Goal: Task Accomplishment & Management: Complete application form

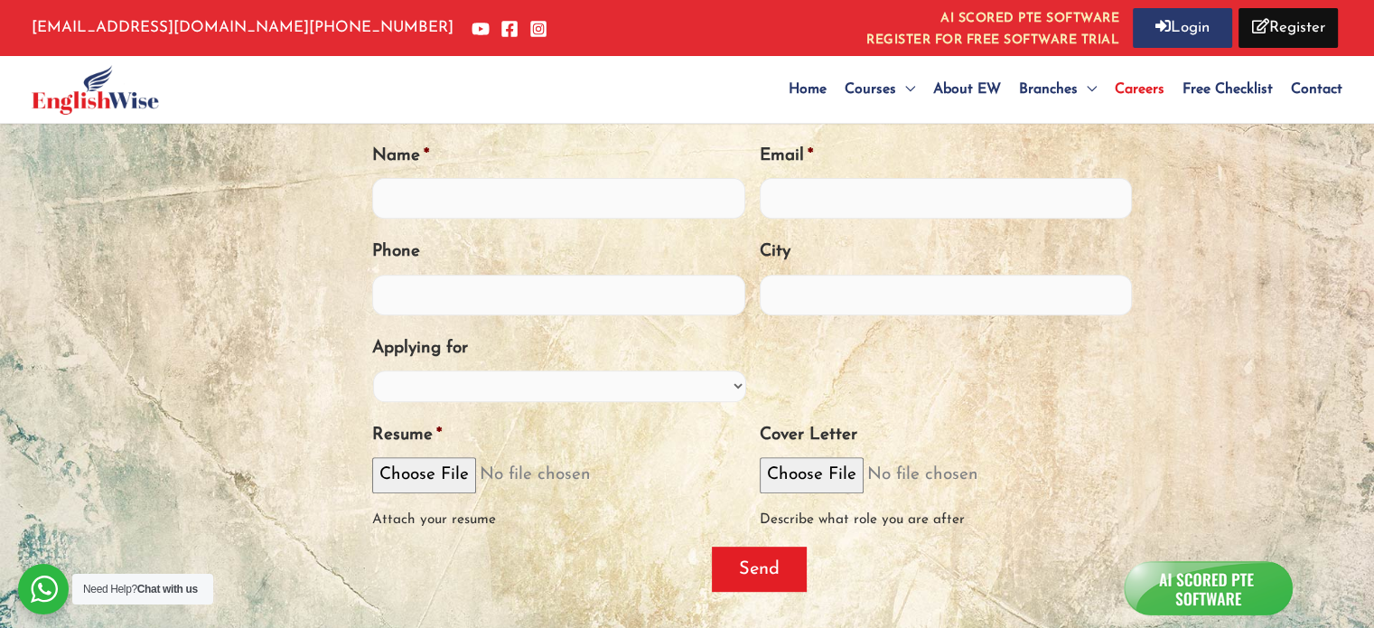
scroll to position [645, 0]
click at [550, 198] on input "Name *" at bounding box center [558, 196] width 373 height 41
click at [550, 198] on input "[PERSON_NAME]" at bounding box center [558, 196] width 373 height 41
type input "[PERSON_NAME]"
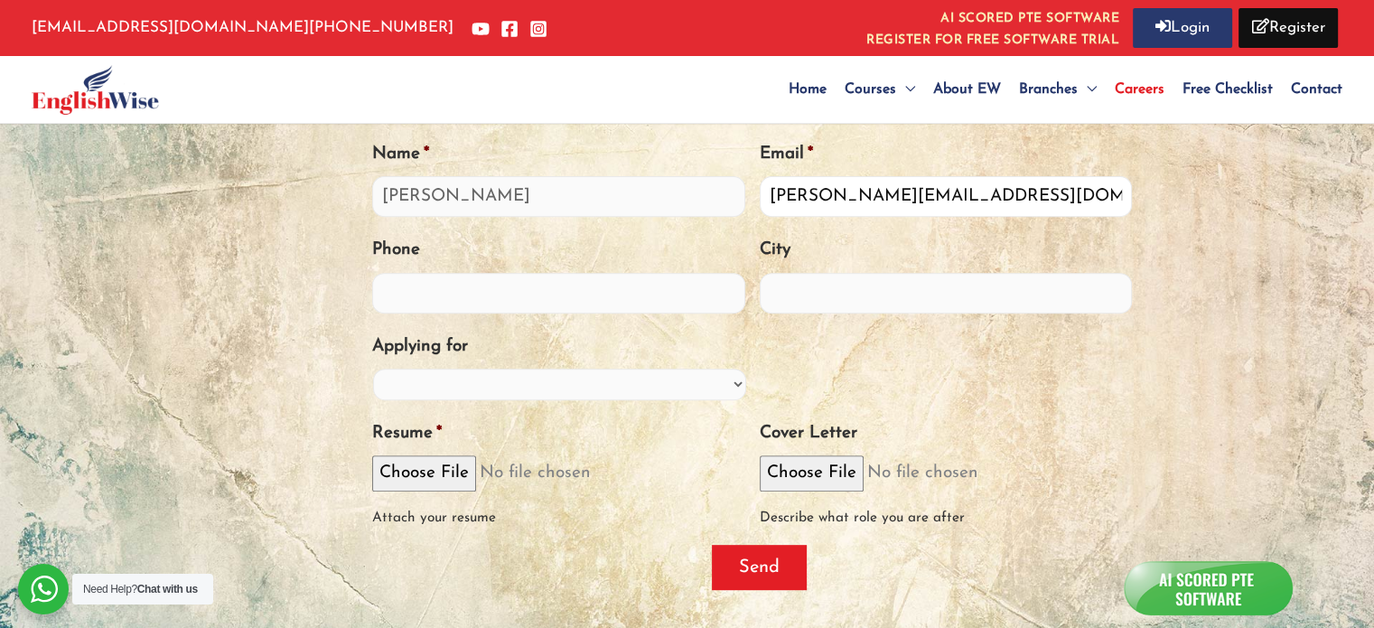
type input "[PERSON_NAME][EMAIL_ADDRESS][DOMAIN_NAME]"
type input "9971827702"
type input "[GEOGRAPHIC_DATA]"
click at [505, 392] on select "PTE Trainer IELTS Trainer OET Trainer PTE/IELTS Sales Consultant Branch Manager…" at bounding box center [559, 385] width 373 height 32
select select "Training Manager"
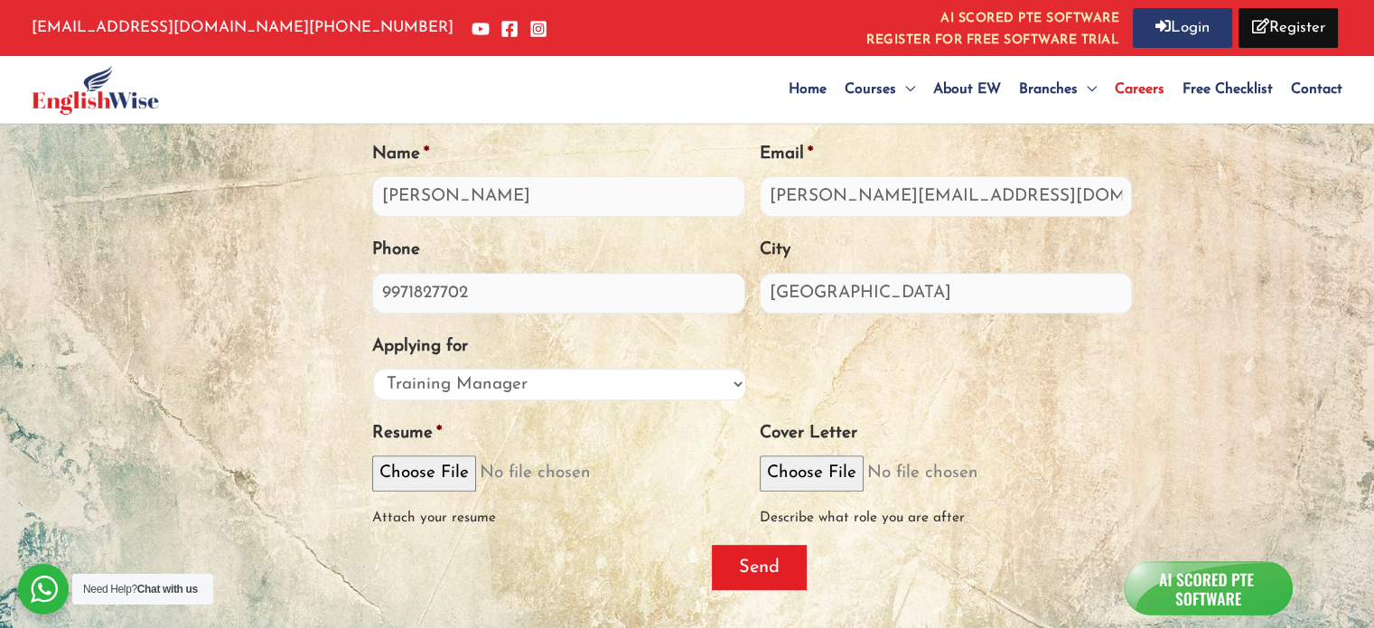
click at [373, 369] on select "PTE Trainer IELTS Trainer OET Trainer PTE/IELTS Sales Consultant Branch Manager…" at bounding box center [559, 385] width 373 height 32
click at [459, 479] on input "Resume *" at bounding box center [558, 472] width 373 height 35
type input "C:\fakepath\[PERSON_NAME] CV.pdf"
click at [762, 576] on input "Send" at bounding box center [759, 567] width 95 height 45
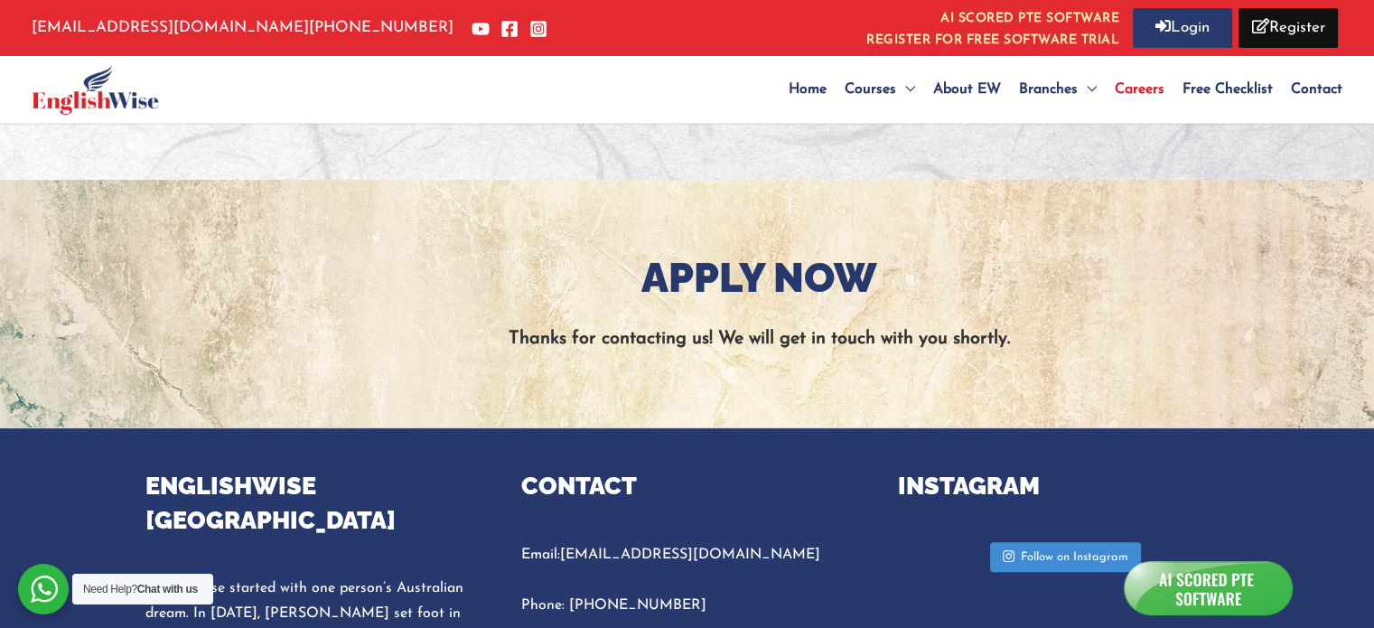
scroll to position [447, 0]
